Goal: Transaction & Acquisition: Download file/media

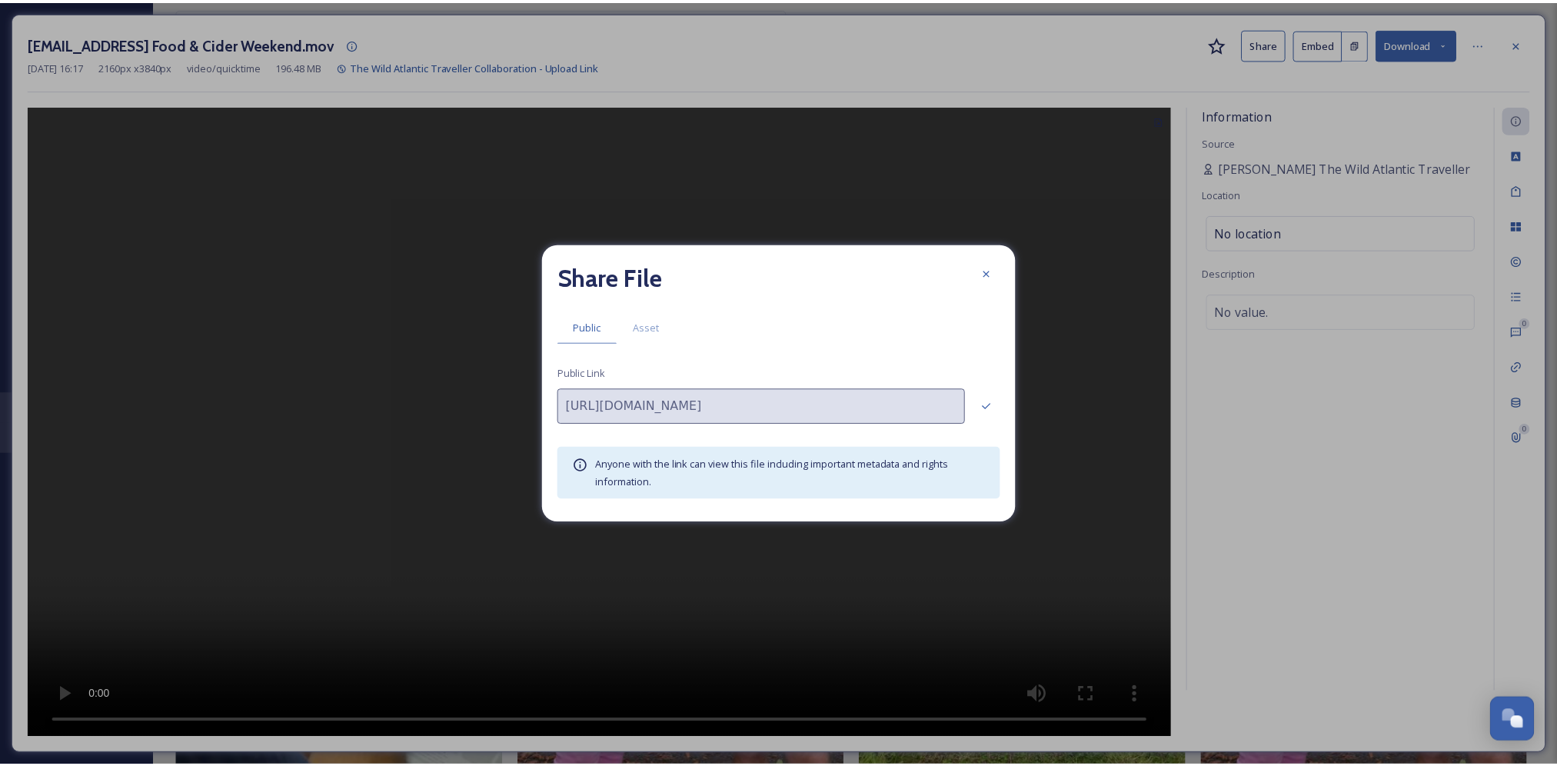
scroll to position [1857, 0]
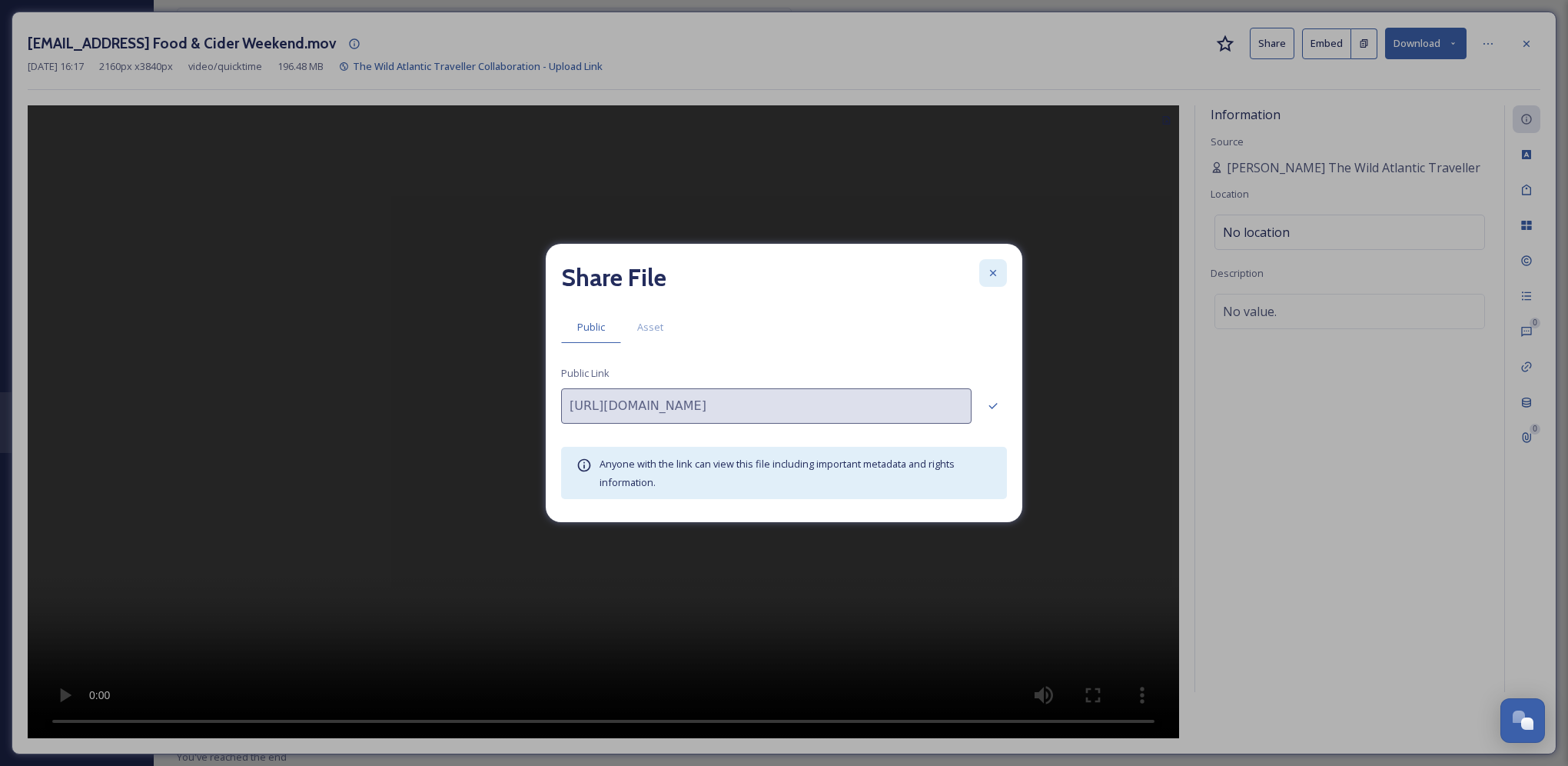
click at [994, 271] on icon at bounding box center [992, 273] width 6 height 6
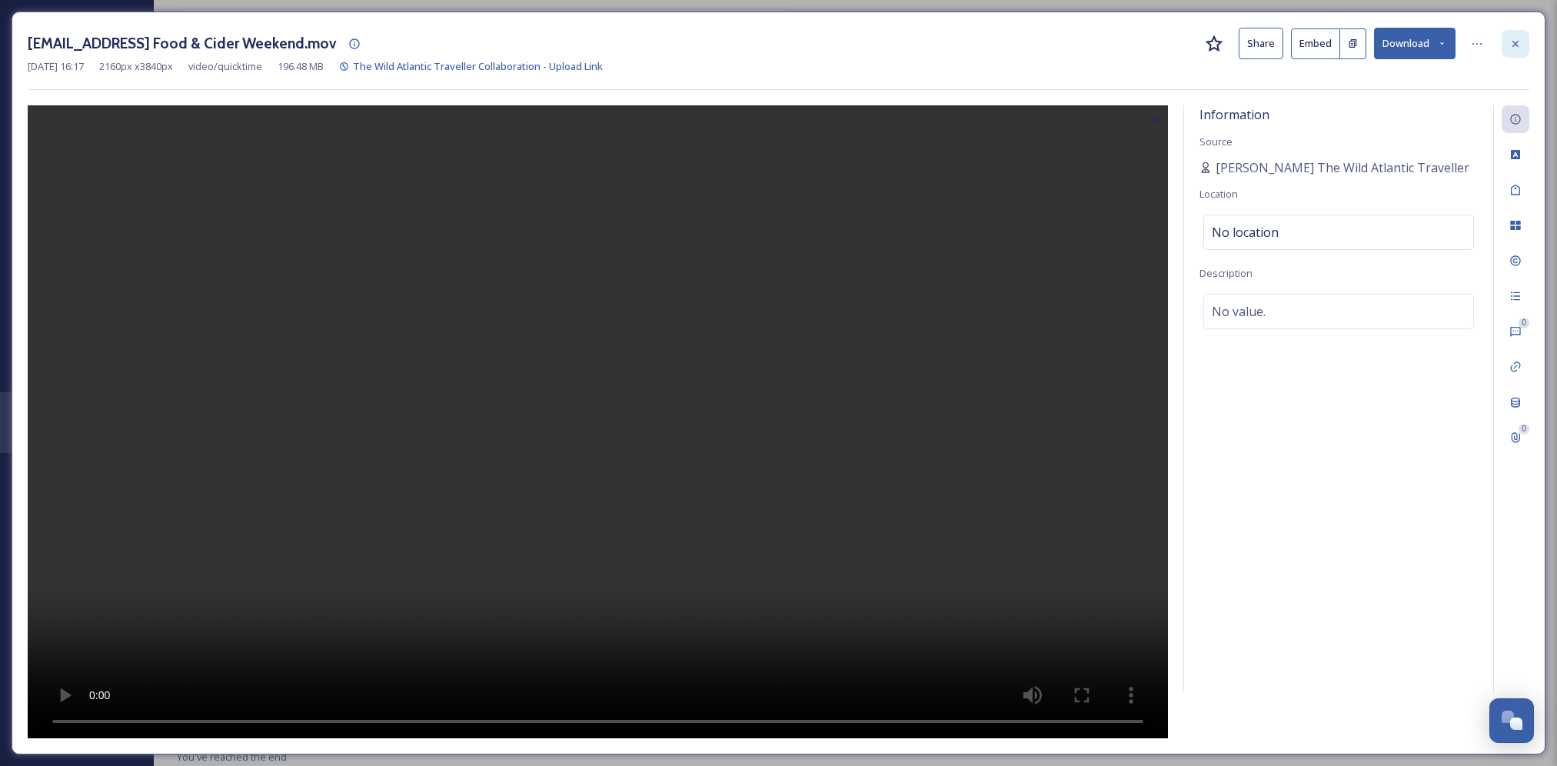
click at [1518, 42] on icon at bounding box center [1516, 43] width 6 height 6
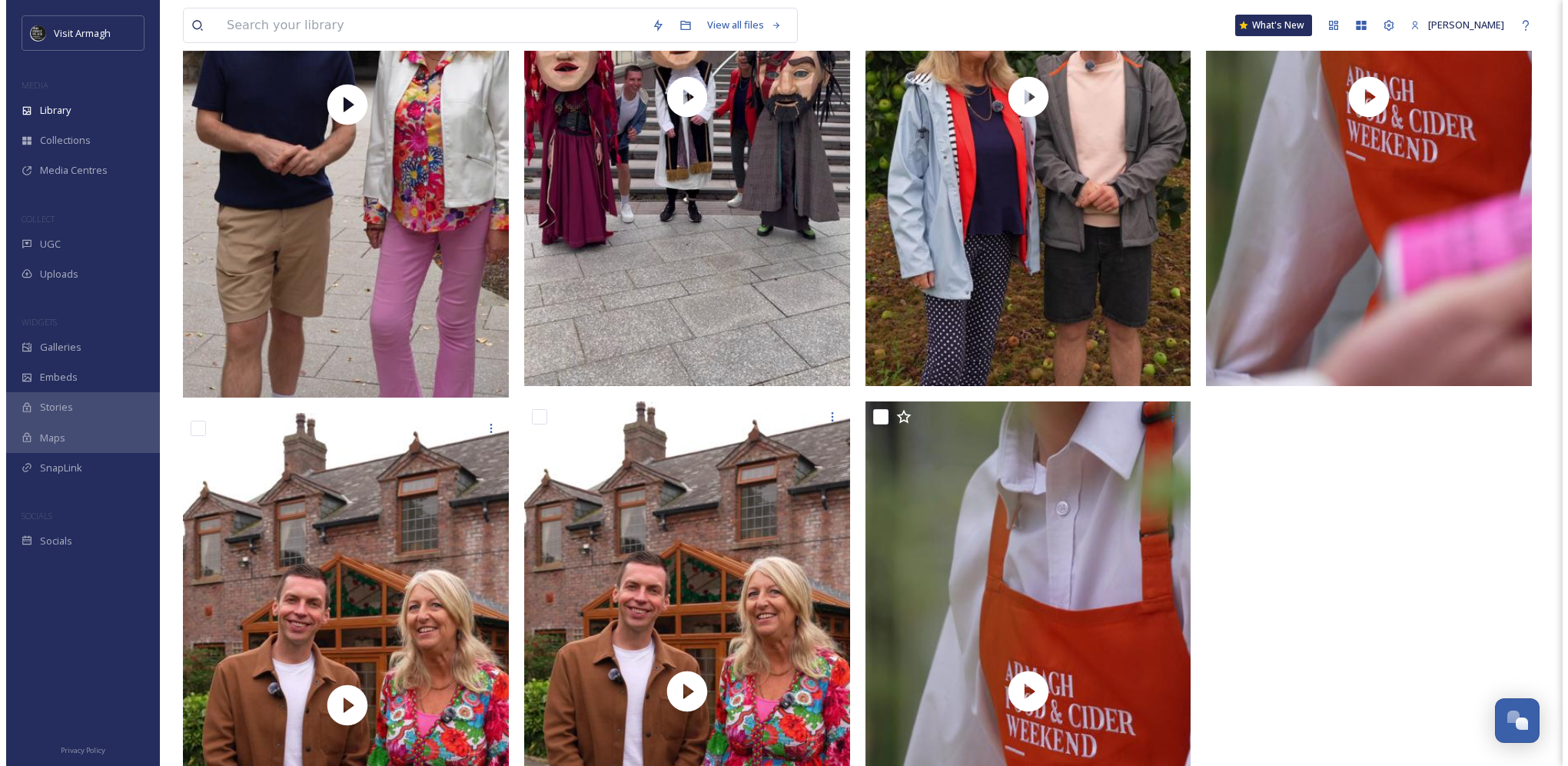
scroll to position [1852, 0]
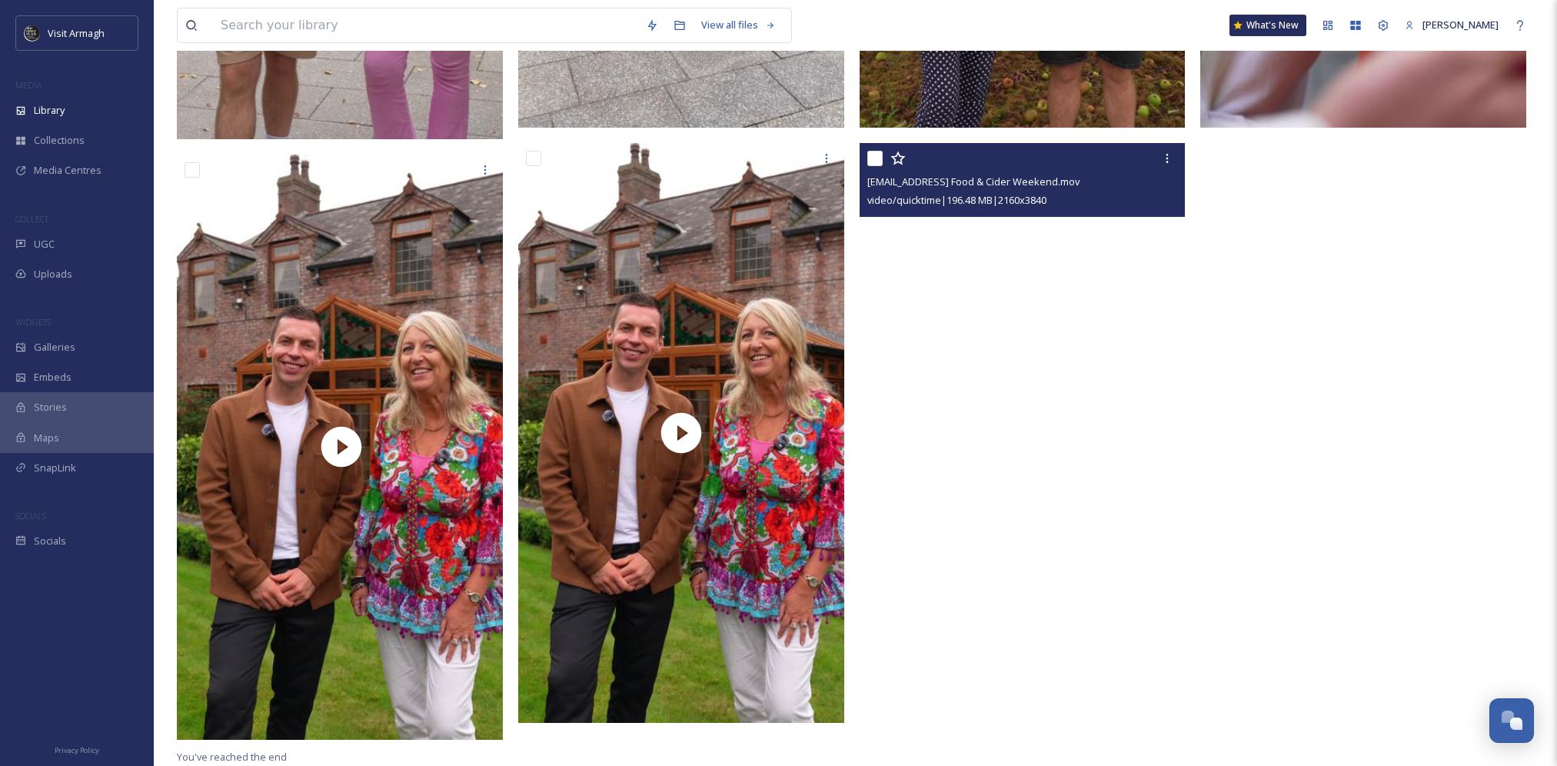
click at [1098, 332] on video "thewildatlantictraveller@outlook.com-Armagh Food & Cider Weekend.mov" at bounding box center [1023, 433] width 326 height 580
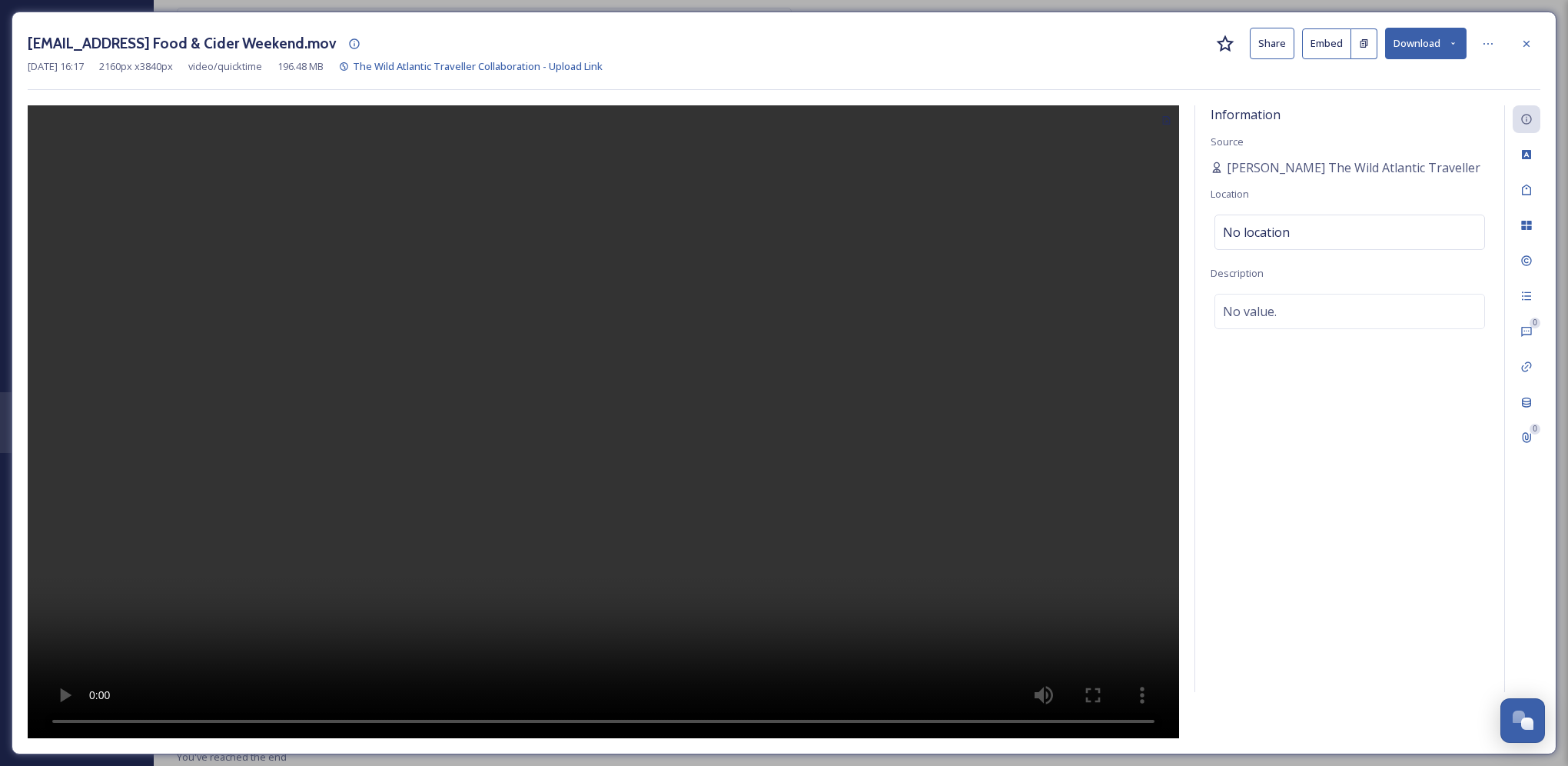
click at [1424, 40] on button "Download" at bounding box center [1426, 44] width 82 height 32
click at [1441, 82] on span "Download Original (2160 x 3840)" at bounding box center [1384, 79] width 145 height 15
